Goal: Task Accomplishment & Management: Use online tool/utility

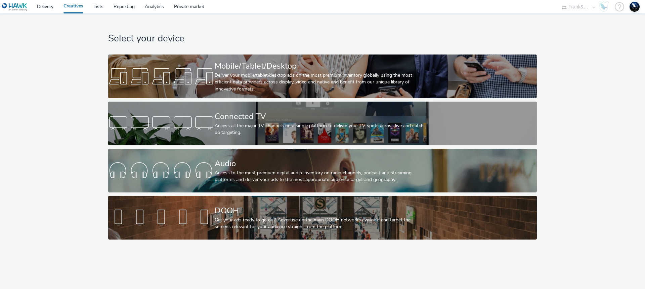
select select "05e4c2ac-d3f5-4e05-a1ef-6c5f68045122"
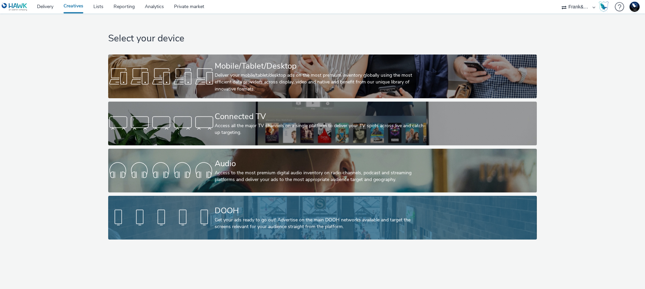
click at [286, 213] on div "DOOH" at bounding box center [321, 211] width 213 height 12
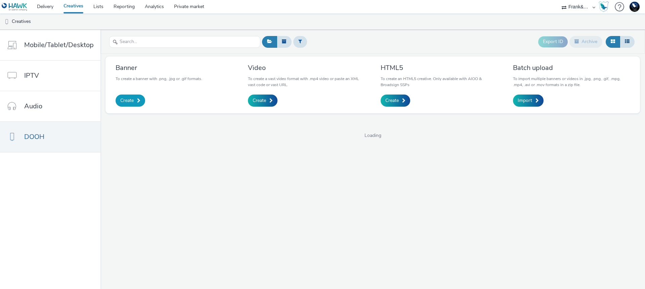
click at [124, 102] on span "Create" at bounding box center [126, 100] width 13 height 7
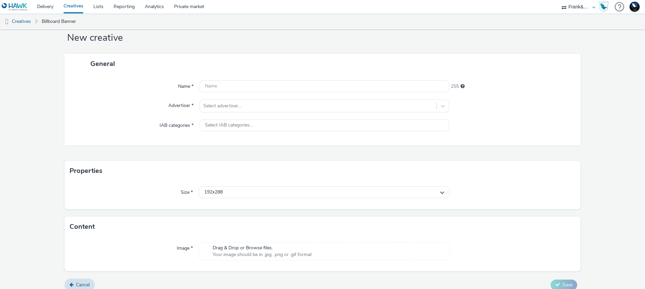
scroll to position [25, 0]
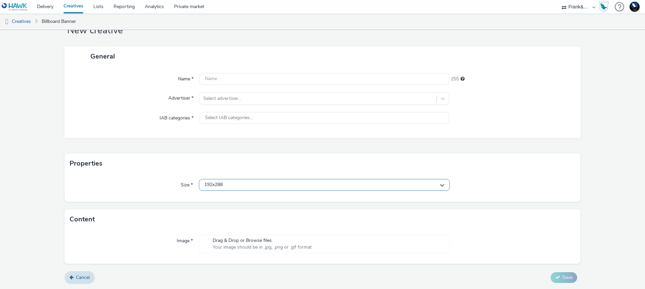
click at [230, 185] on div "192x288" at bounding box center [324, 185] width 251 height 12
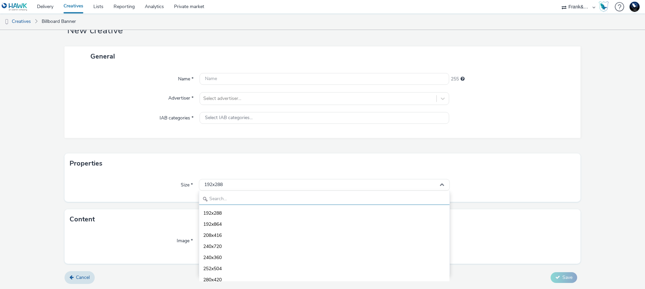
click at [226, 201] on input "text" at bounding box center [324, 199] width 250 height 12
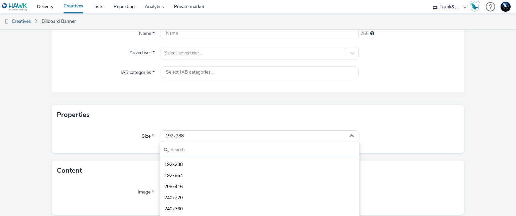
scroll to position [93, 0]
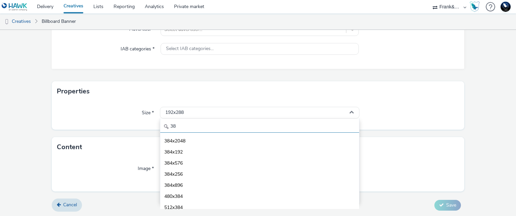
type input "3"
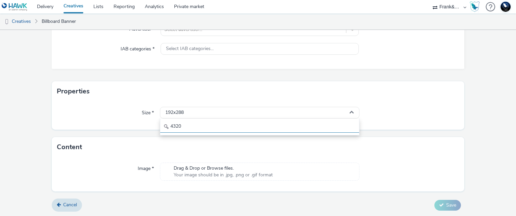
type input "4320"
